Goal: Task Accomplishment & Management: Use online tool/utility

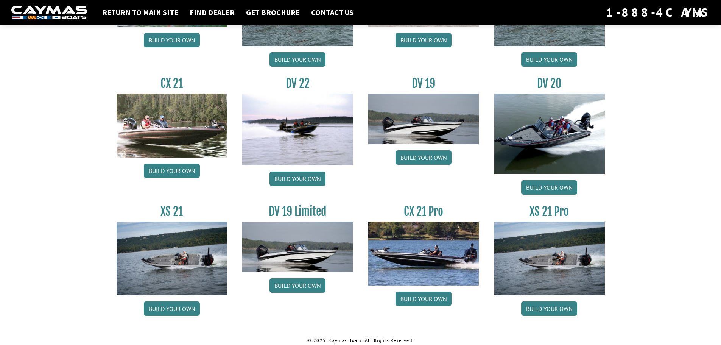
scroll to position [859, 0]
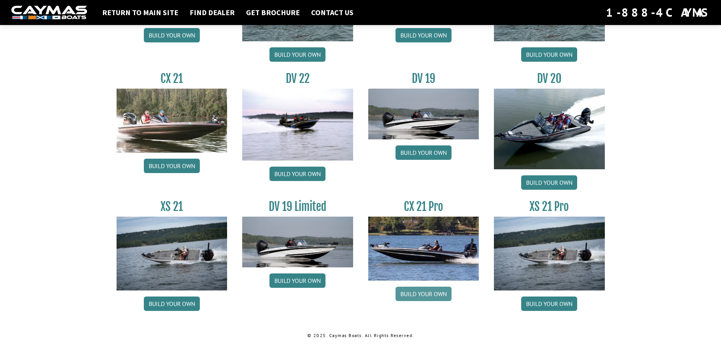
click at [425, 293] on link "Build your own" at bounding box center [424, 294] width 56 height 14
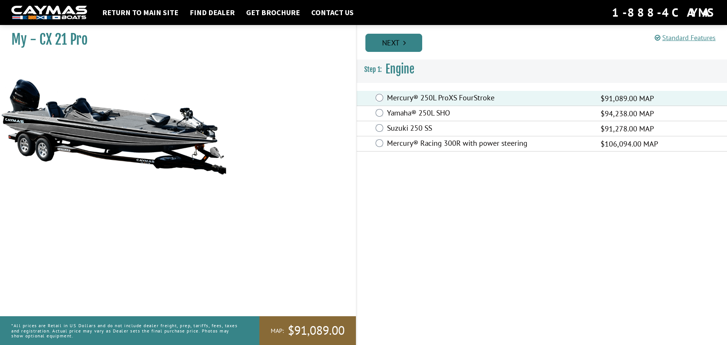
click at [396, 42] on link "Next" at bounding box center [393, 43] width 57 height 18
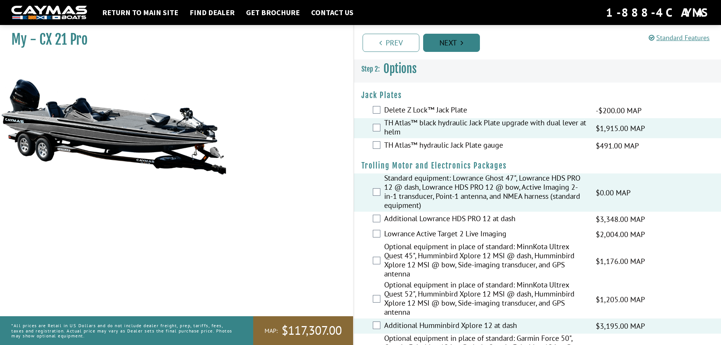
click at [456, 40] on link "Next" at bounding box center [451, 43] width 57 height 18
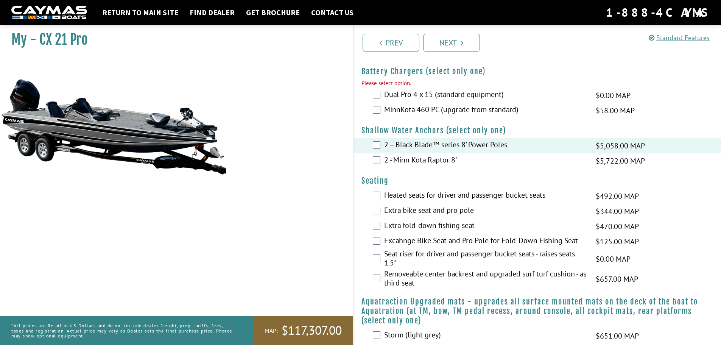
scroll to position [412, 0]
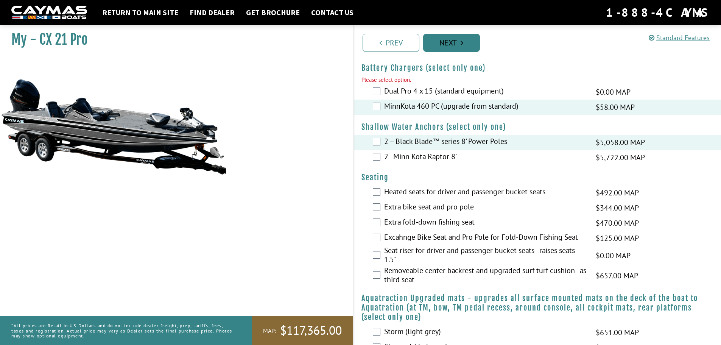
click at [454, 46] on link "Next" at bounding box center [451, 43] width 57 height 18
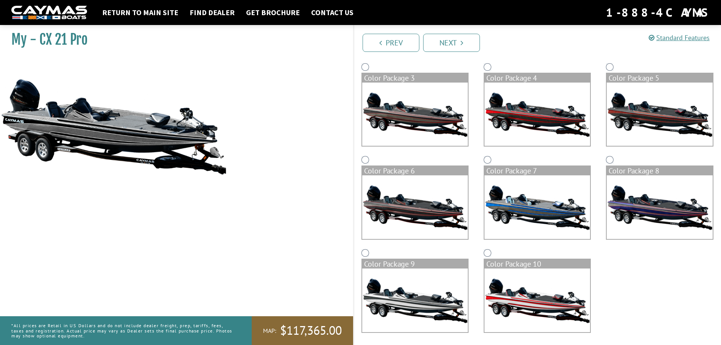
scroll to position [159, 0]
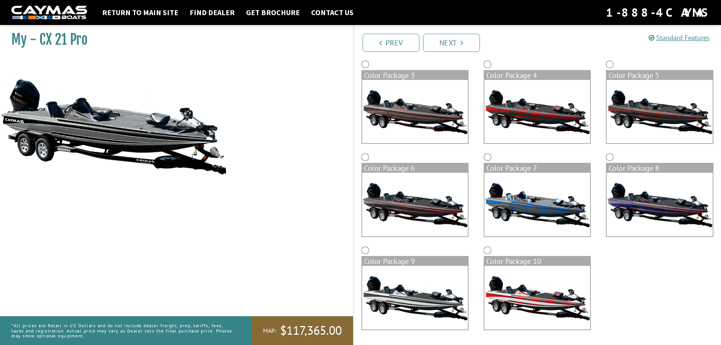
click at [399, 286] on img at bounding box center [415, 298] width 106 height 64
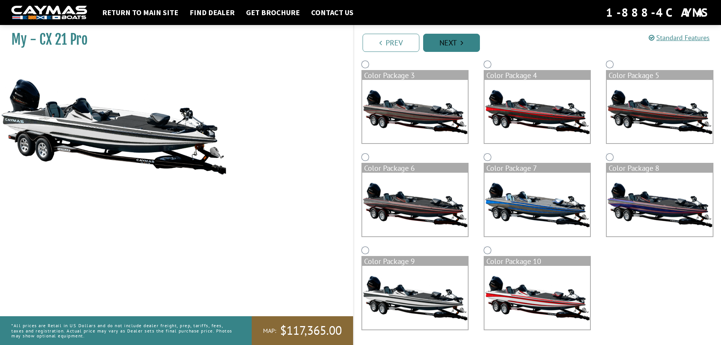
click at [459, 39] on link "Next" at bounding box center [451, 43] width 57 height 18
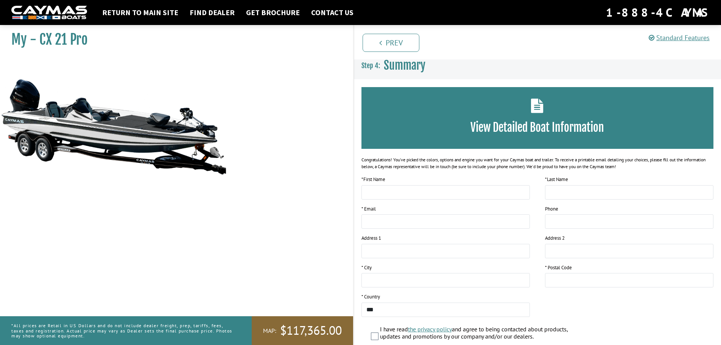
scroll to position [0, 0]
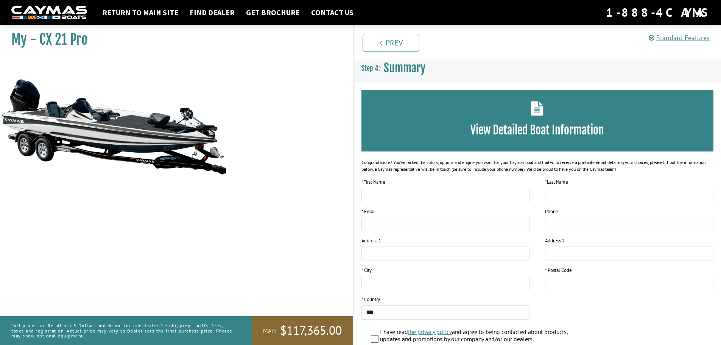
click at [535, 115] on icon at bounding box center [537, 108] width 12 height 14
click at [521, 140] on div "View Detailed Boat Information" at bounding box center [538, 121] width 352 height 62
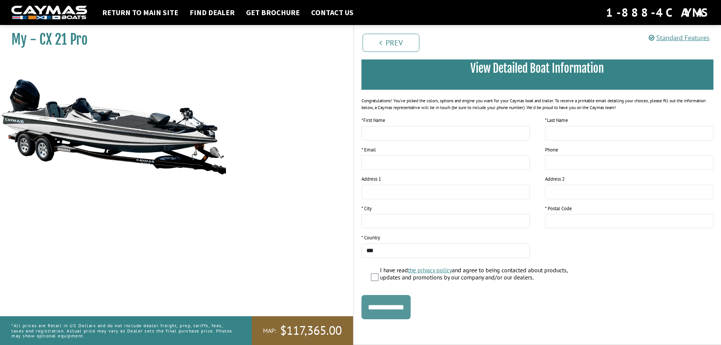
click at [399, 310] on input "**********" at bounding box center [386, 307] width 49 height 24
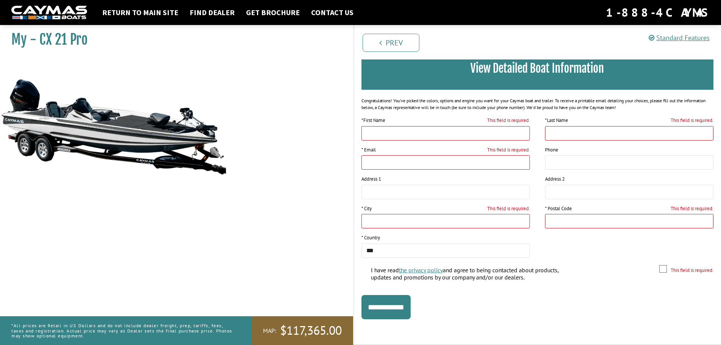
scroll to position [0, 0]
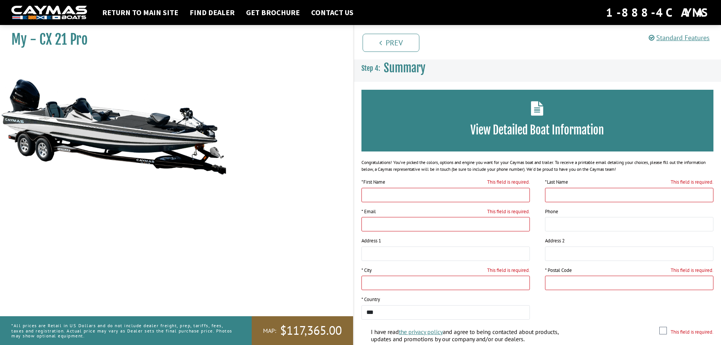
click at [65, 137] on img at bounding box center [113, 127] width 227 height 138
click at [81, 135] on img at bounding box center [113, 127] width 227 height 138
click at [82, 135] on img at bounding box center [113, 127] width 227 height 138
